Goal: Navigation & Orientation: Find specific page/section

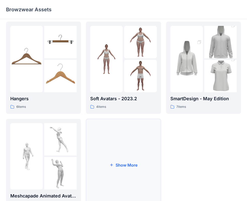
scroll to position [125, 0]
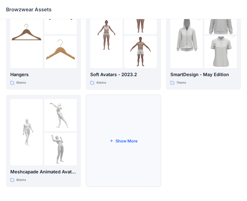
click at [132, 130] on button "Show More" at bounding box center [123, 141] width 75 height 92
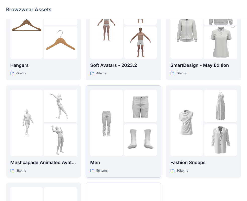
scroll to position [150, 0]
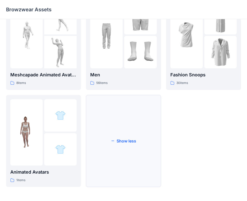
click at [130, 128] on button "Show less" at bounding box center [123, 141] width 75 height 92
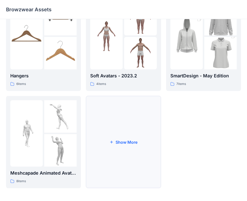
scroll to position [125, 0]
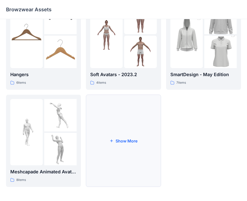
click at [121, 139] on button "Show More" at bounding box center [123, 141] width 75 height 92
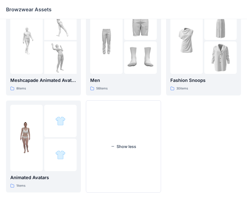
scroll to position [222, 0]
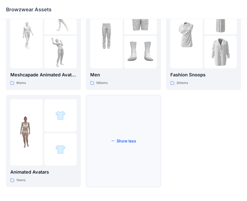
click at [104, 137] on button "Show less" at bounding box center [123, 141] width 75 height 92
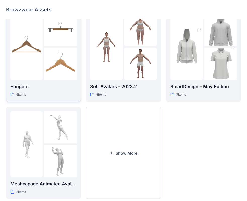
scroll to position [50, 0]
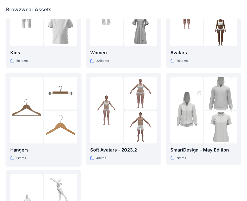
click at [61, 106] on img at bounding box center [60, 93] width 32 height 32
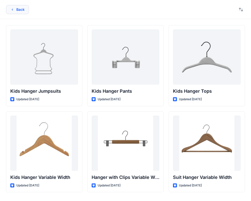
click at [19, 5] on button "Back" at bounding box center [17, 9] width 23 height 9
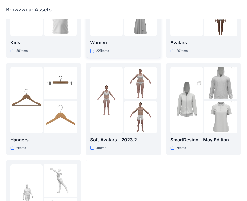
scroll to position [125, 0]
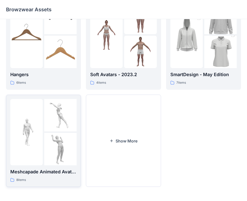
click at [52, 132] on div at bounding box center [60, 132] width 32 height 66
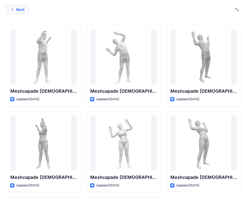
click at [20, 12] on button "Back" at bounding box center [17, 9] width 23 height 9
